Goal: Transaction & Acquisition: Obtain resource

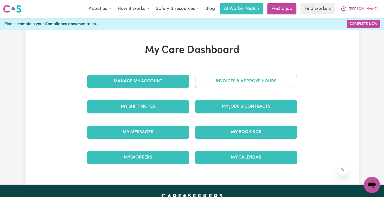
click at [228, 79] on link "Invoices & Approve Hours" at bounding box center [246, 81] width 102 height 13
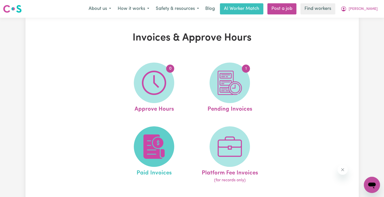
click at [152, 137] on img at bounding box center [154, 146] width 24 height 24
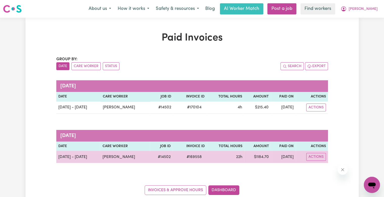
click at [196, 157] on span "# 169558" at bounding box center [194, 157] width 21 height 6
click at [196, 156] on span "# 169558" at bounding box center [194, 157] width 21 height 6
copy span "169558"
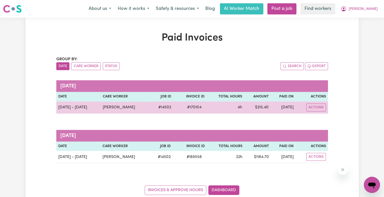
click at [195, 109] on span "# 170104" at bounding box center [194, 107] width 20 height 6
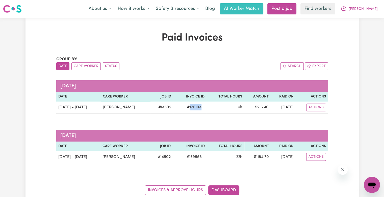
copy span "170104"
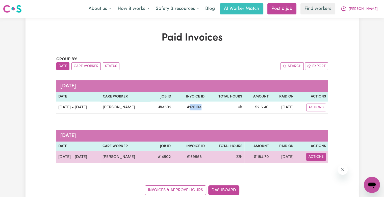
click at [317, 111] on button "Actions" at bounding box center [316, 107] width 20 height 8
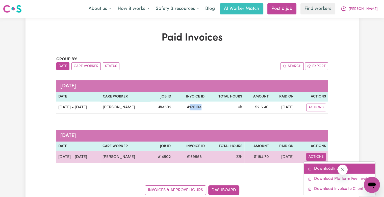
click at [318, 166] on link "Download Invoice" at bounding box center [339, 168] width 71 height 10
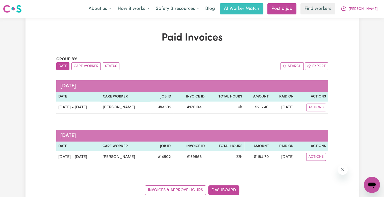
click at [10, 37] on div "Paid Invoices Group by: Date Care Worker Status Search Export [DATE] Date Care …" at bounding box center [192, 113] width 384 height 191
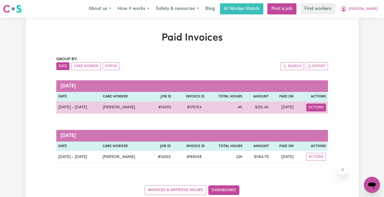
click at [320, 106] on button "Actions" at bounding box center [316, 107] width 20 height 8
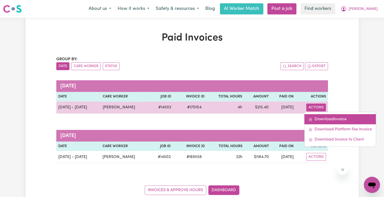
click at [321, 119] on link "Download Invoice" at bounding box center [339, 119] width 71 height 10
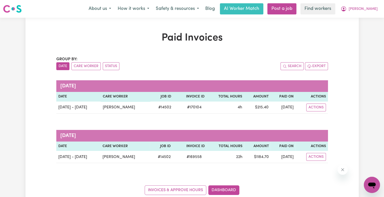
click at [18, 89] on div "Paid Invoices Group by: Date Care Worker Status Search Export [DATE] Date Care …" at bounding box center [192, 113] width 384 height 191
click at [373, 10] on span "[PERSON_NAME]" at bounding box center [363, 9] width 29 height 6
click at [366, 29] on link "Logout" at bounding box center [361, 29] width 40 height 10
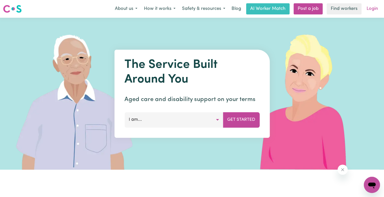
click at [371, 9] on link "Login" at bounding box center [372, 8] width 17 height 11
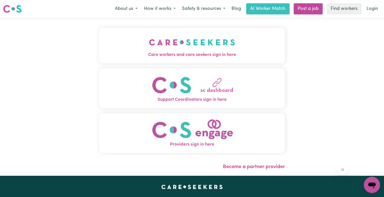
click at [126, 56] on span "Care workers and care seekers sign in here" at bounding box center [192, 55] width 186 height 7
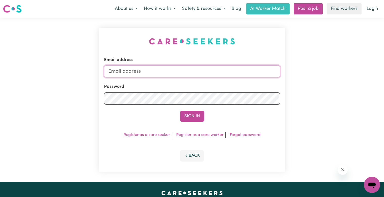
click at [143, 73] on input "Email address" at bounding box center [192, 71] width 176 height 12
drag, startPoint x: 135, startPoint y: 70, endPoint x: 176, endPoint y: 70, distance: 40.4
click at [176, 70] on input "[EMAIL_ADDRESS][DOMAIN_NAME]" at bounding box center [192, 71] width 176 height 12
paste input "[PERSON_NAME]"
click at [153, 72] on input "superuser~Jianying [EMAIL_ADDRESS][DOMAIN_NAME]" at bounding box center [192, 71] width 176 height 12
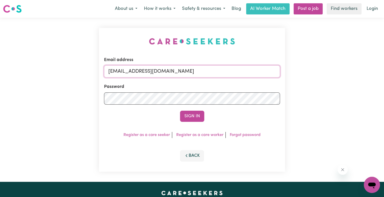
type input "[EMAIL_ADDRESS][DOMAIN_NAME]"
click at [180, 110] on button "Sign In" at bounding box center [192, 115] width 24 height 11
